Goal: Navigation & Orientation: Find specific page/section

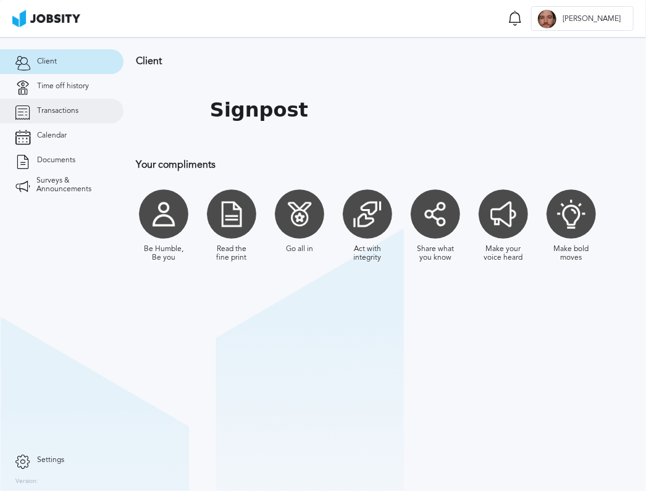
click at [66, 114] on span "Transactions" at bounding box center [57, 111] width 41 height 9
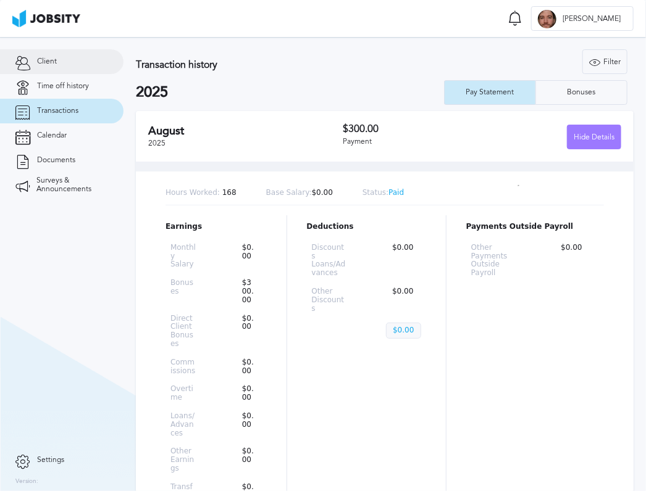
click at [49, 70] on link "Client" at bounding box center [61, 61] width 123 height 25
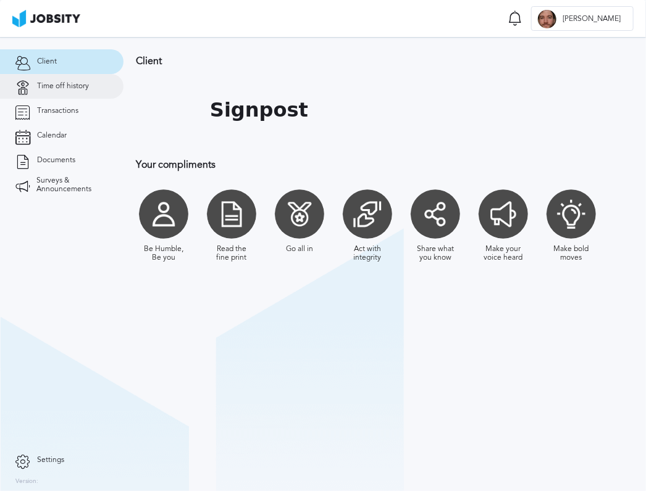
click at [49, 94] on link "Time off history" at bounding box center [61, 86] width 123 height 25
